Goal: Task Accomplishment & Management: Complete application form

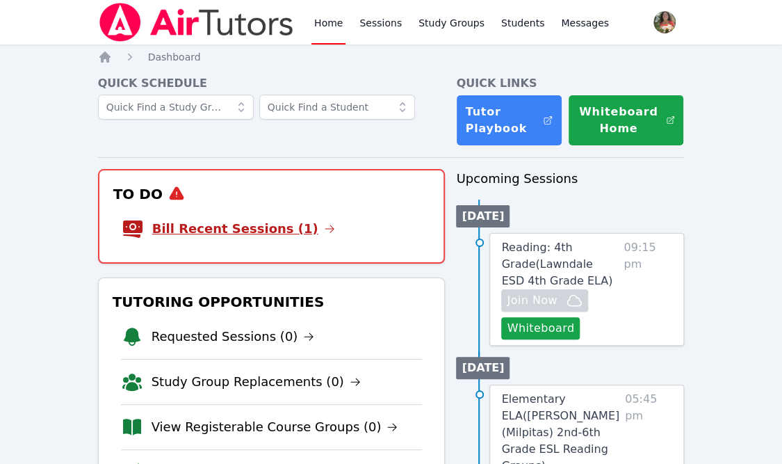
click at [256, 233] on link "Bill Recent Sessions (1)" at bounding box center [243, 228] width 183 height 19
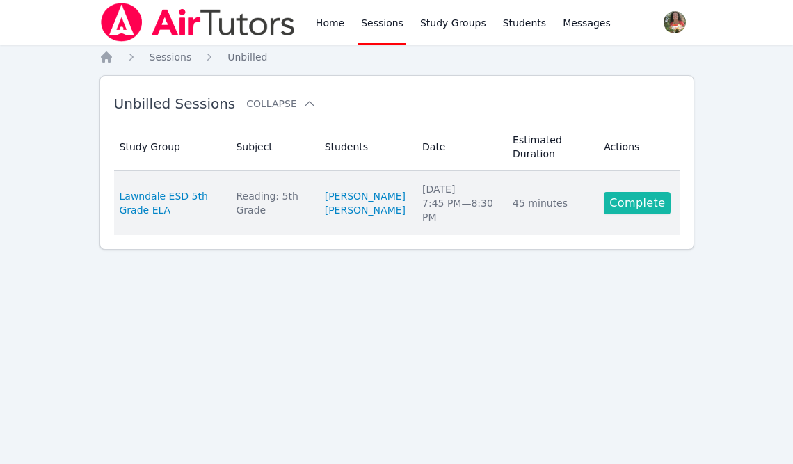
click at [635, 197] on link "Complete" at bounding box center [637, 203] width 67 height 22
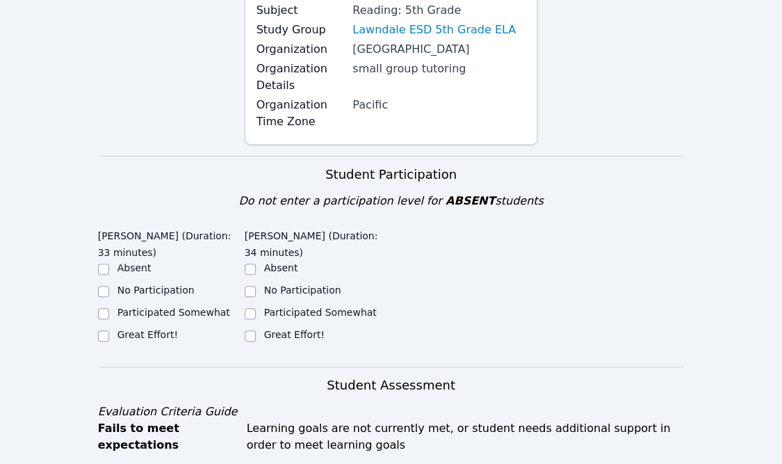
scroll to position [195, 0]
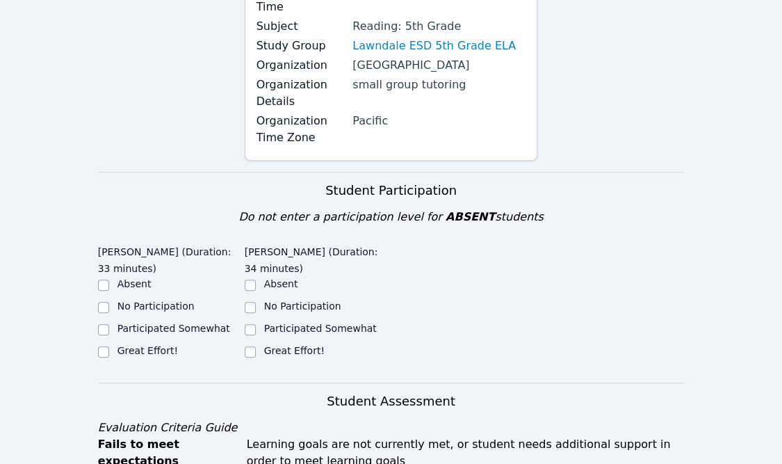
click at [220, 168] on div "Session Info Date Oct 7, 2025 Scheduled Time 7:45 PM - Subject Reading: 5th Gra…" at bounding box center [391, 47] width 587 height 249
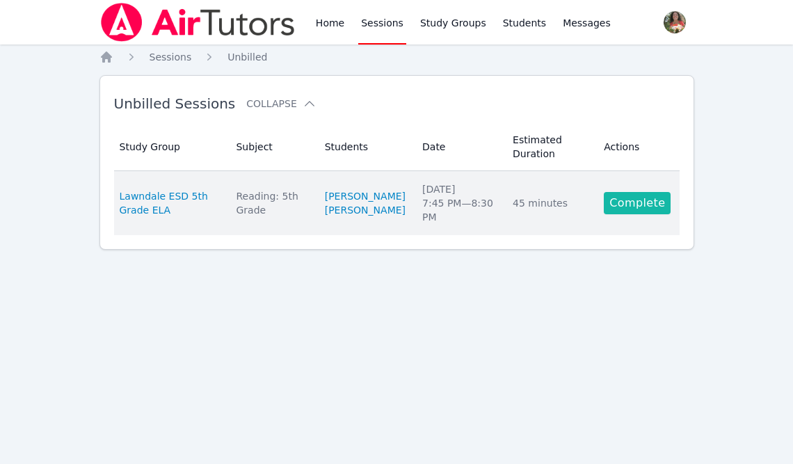
click at [642, 200] on link "Complete" at bounding box center [637, 203] width 67 height 22
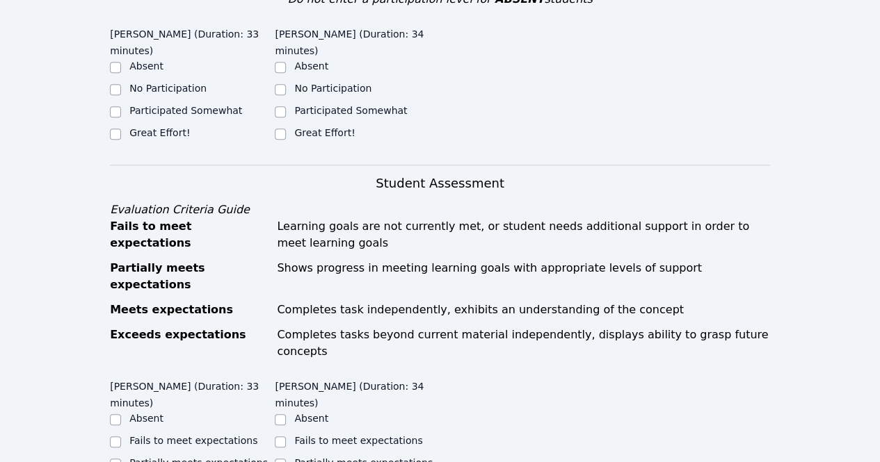
scroll to position [399, 0]
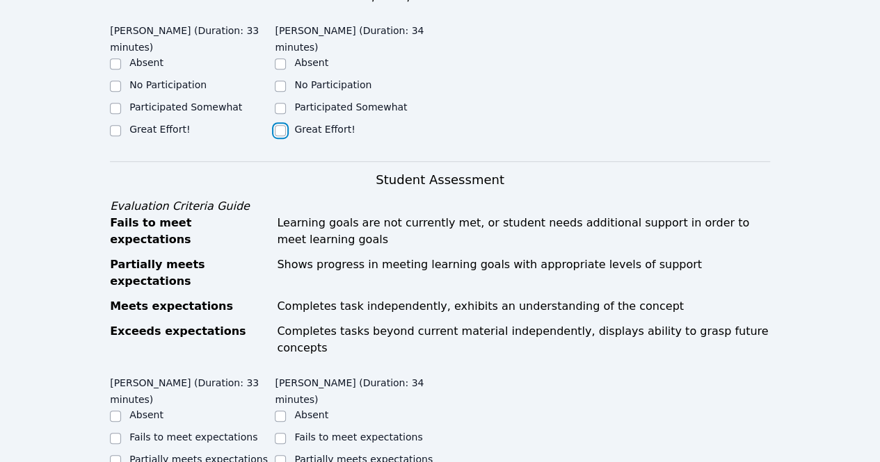
click at [279, 133] on input "Great Effort!" at bounding box center [280, 130] width 11 height 11
checkbox input "true"
click at [114, 125] on input "Great Effort!" at bounding box center [115, 130] width 11 height 11
checkbox input "true"
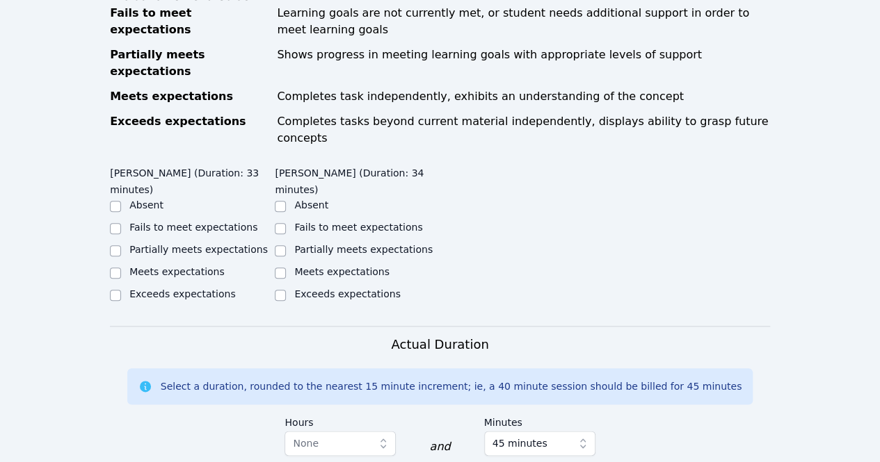
scroll to position [611, 0]
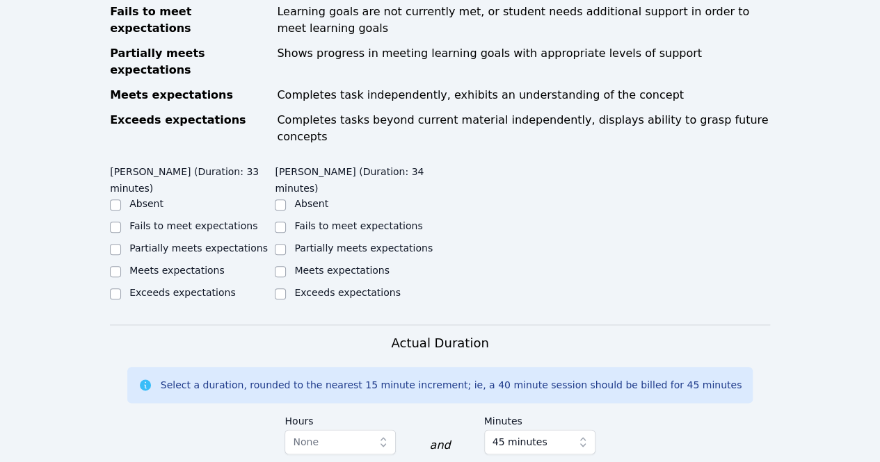
click at [114, 286] on div at bounding box center [115, 294] width 11 height 17
click at [113, 266] on input "Meets expectations" at bounding box center [115, 271] width 11 height 11
checkbox input "true"
click at [280, 266] on input "Meets expectations" at bounding box center [280, 271] width 11 height 11
checkbox input "true"
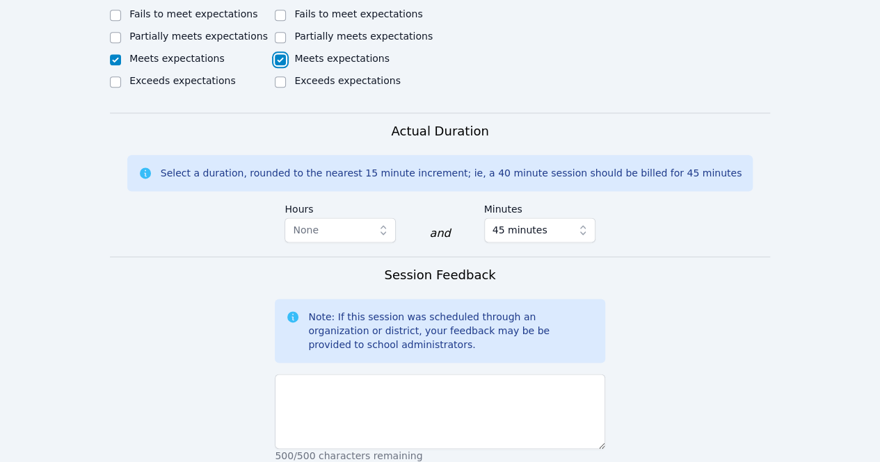
scroll to position [829, 0]
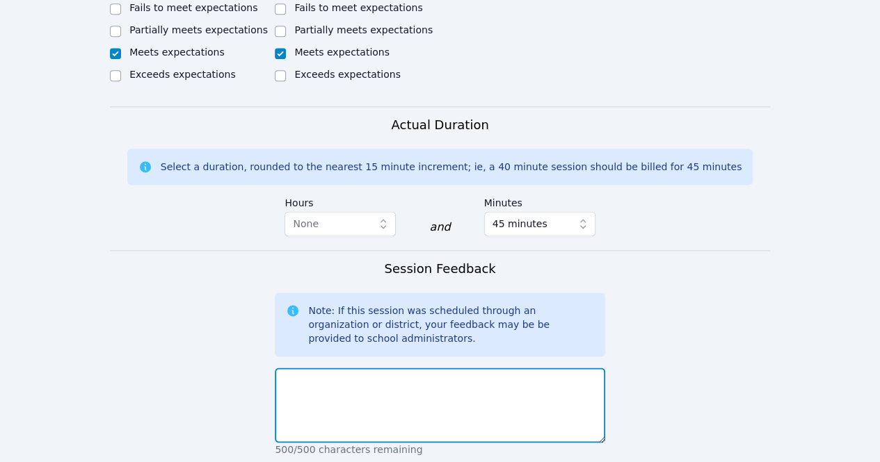
click at [460, 368] on textarea at bounding box center [440, 405] width 330 height 75
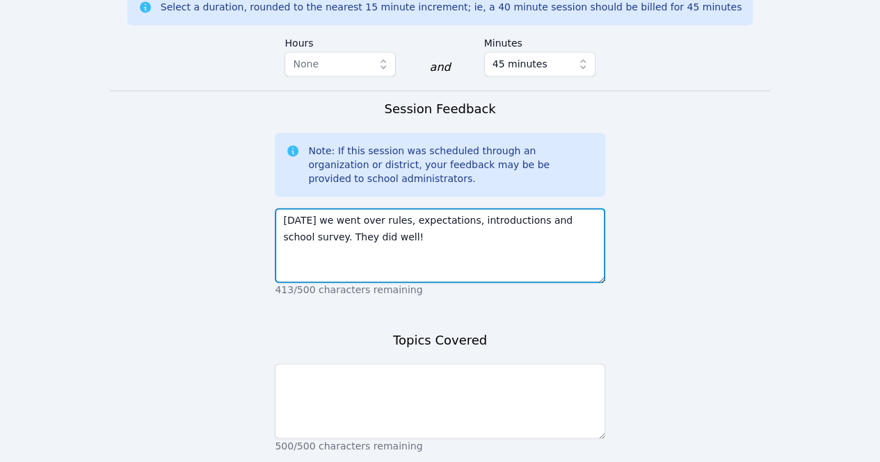
scroll to position [1064, 0]
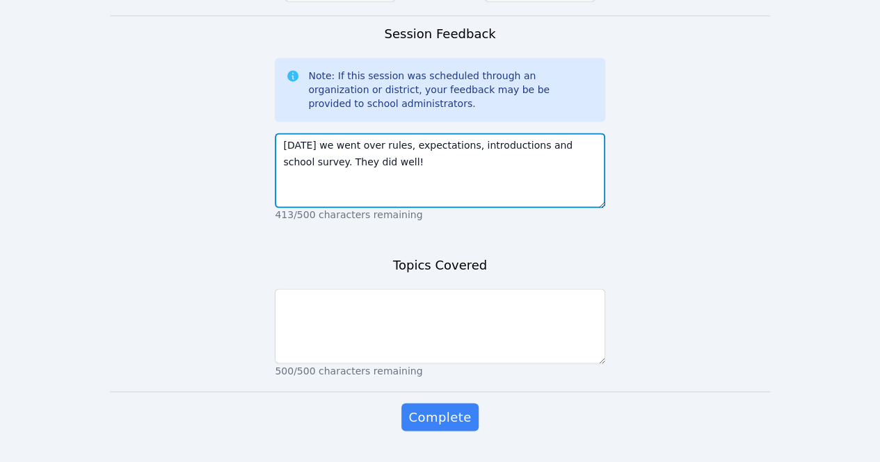
type textarea "Today we went over rules, expectations, introductions and school survey. They d…"
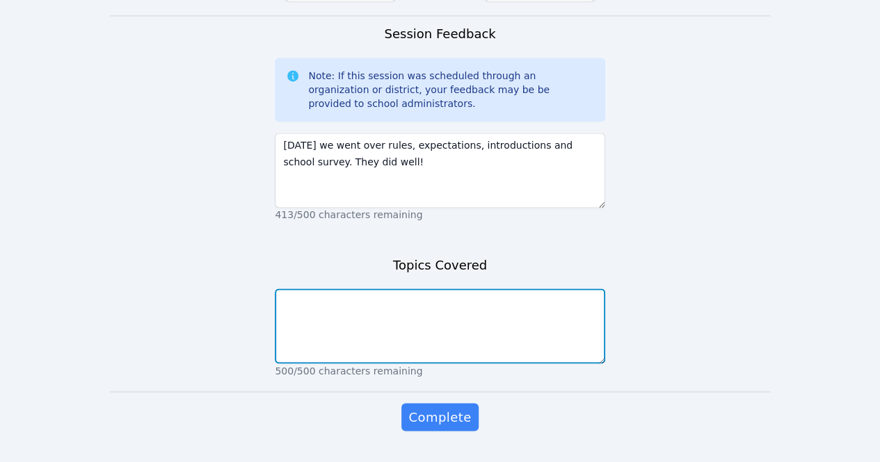
click at [394, 289] on textarea at bounding box center [440, 326] width 330 height 75
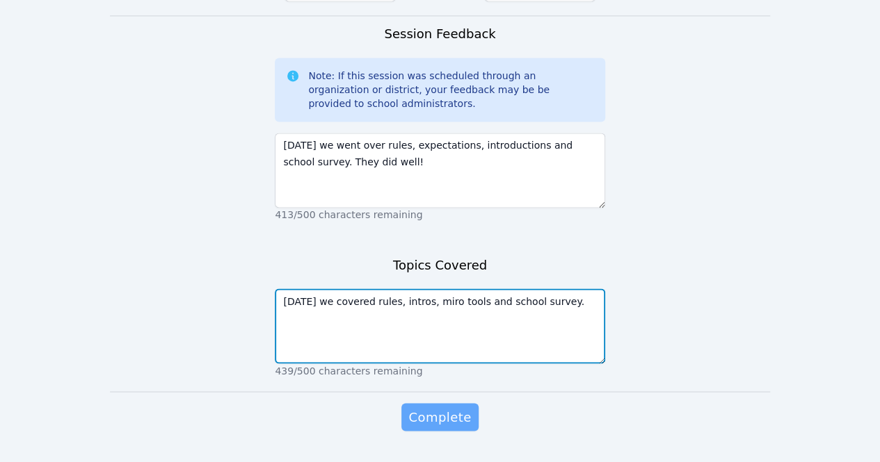
type textarea "Today we covered rules, intros, miro tools and school survey."
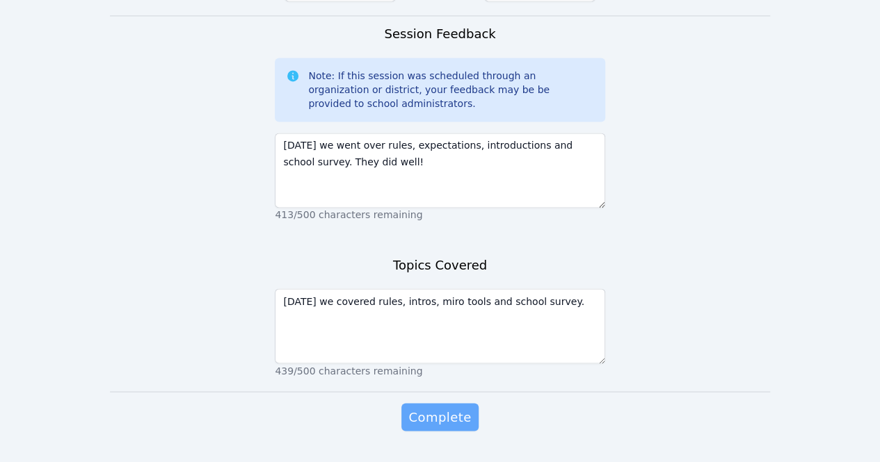
click at [433, 408] on span "Complete" at bounding box center [439, 417] width 63 height 19
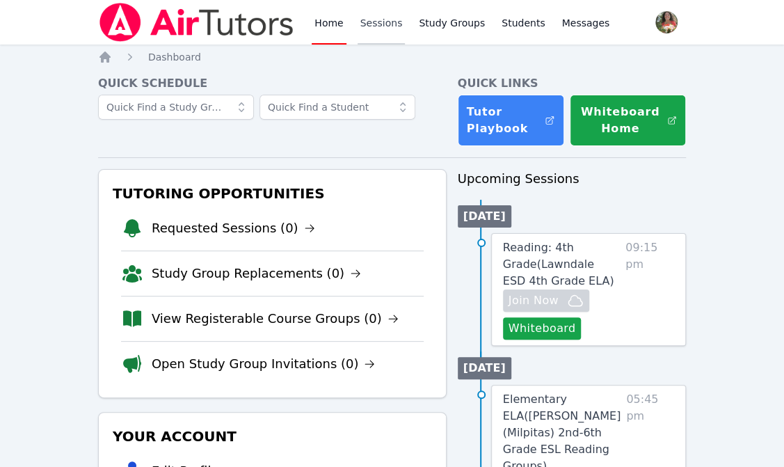
click at [372, 13] on link "Sessions" at bounding box center [381, 22] width 48 height 45
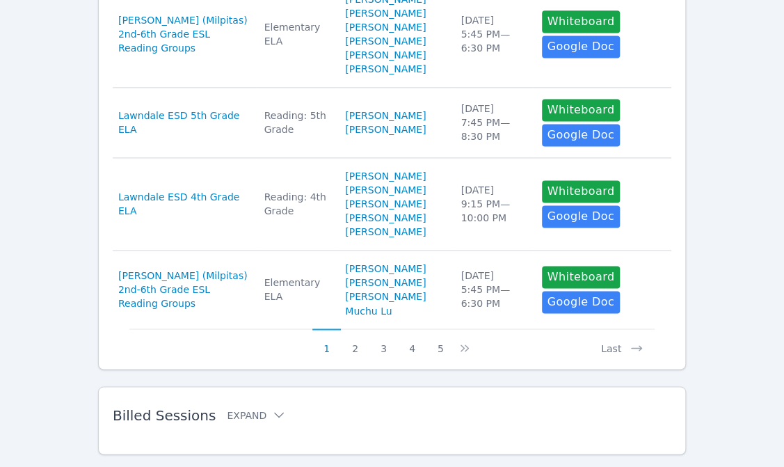
scroll to position [947, 0]
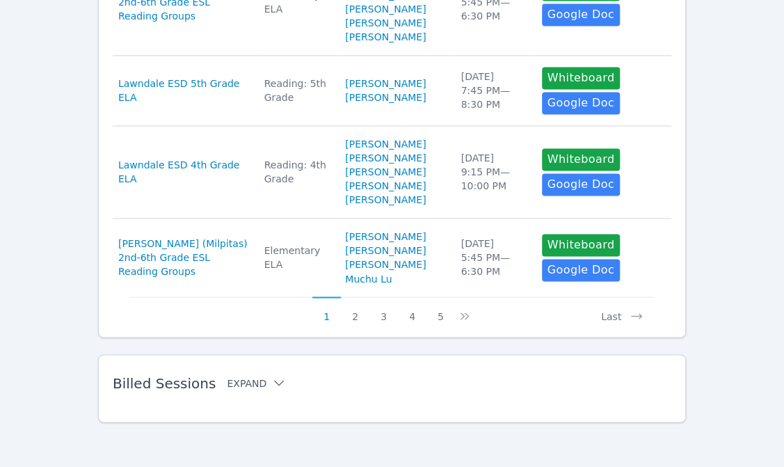
click at [248, 380] on button "Expand" at bounding box center [256, 383] width 59 height 14
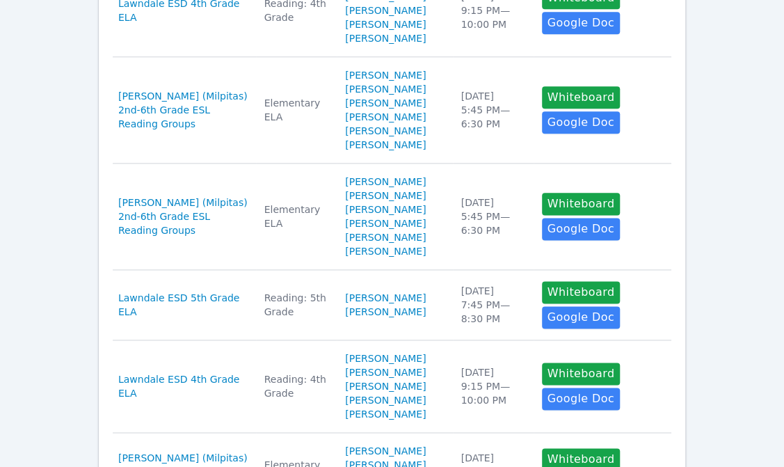
scroll to position [670, 0]
